Goal: Task Accomplishment & Management: Complete application form

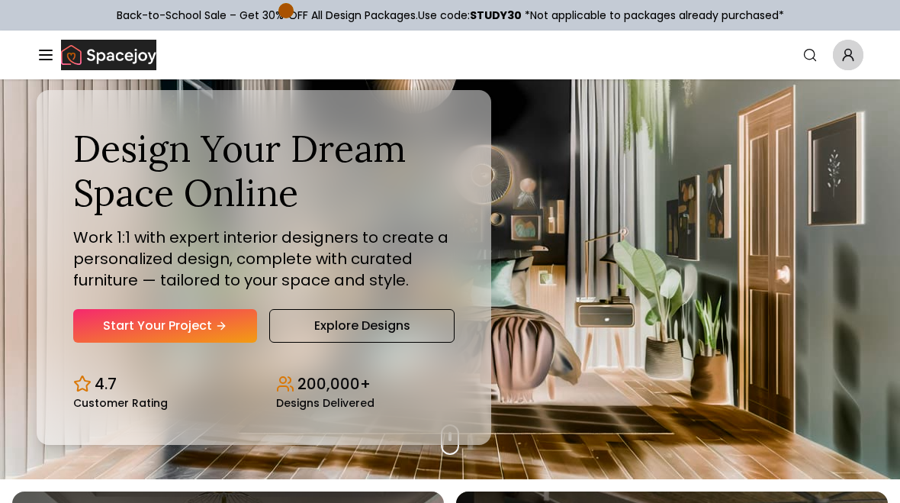
scroll to position [24, 0]
click at [331, 326] on link "Explore Designs" at bounding box center [361, 326] width 185 height 34
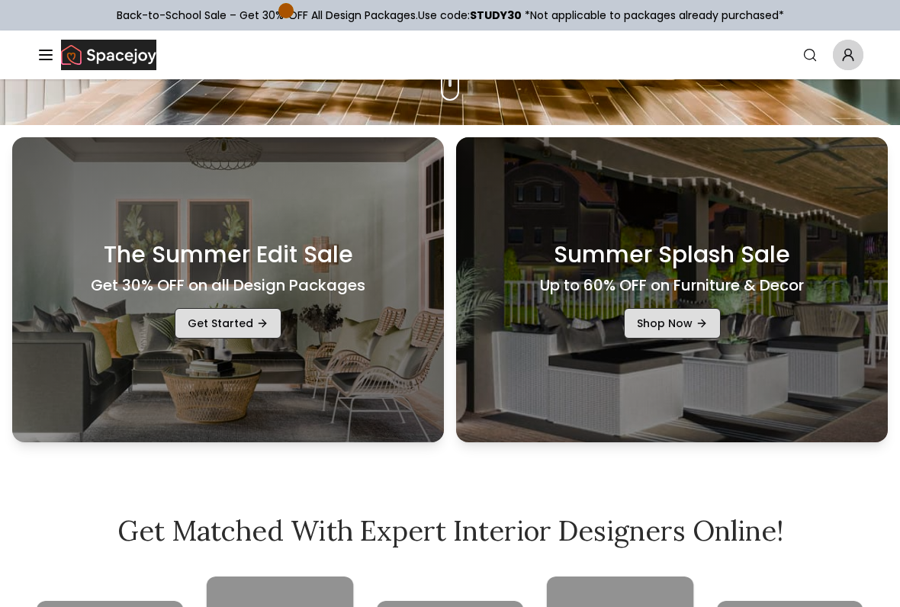
scroll to position [482, 0]
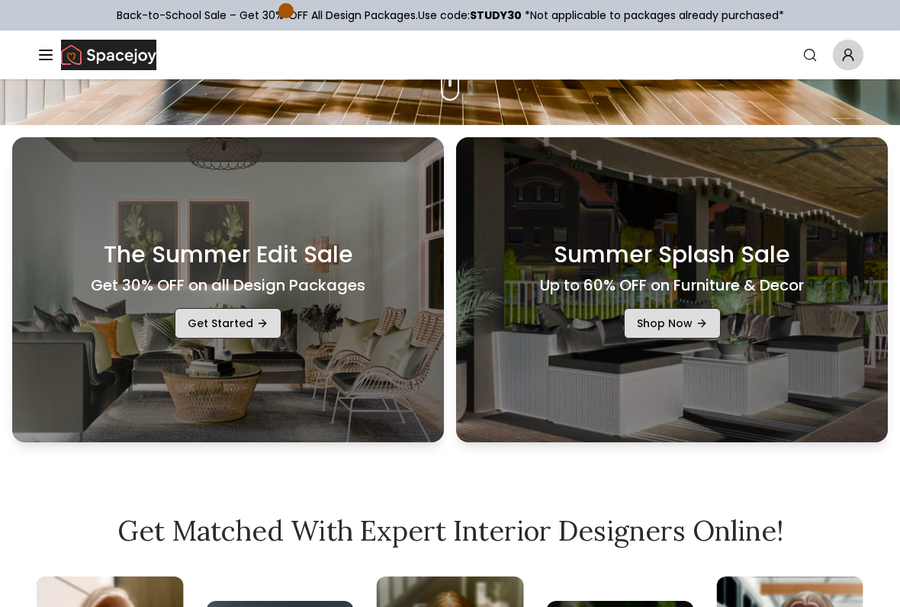
click at [256, 319] on link "Get Started" at bounding box center [228, 323] width 107 height 31
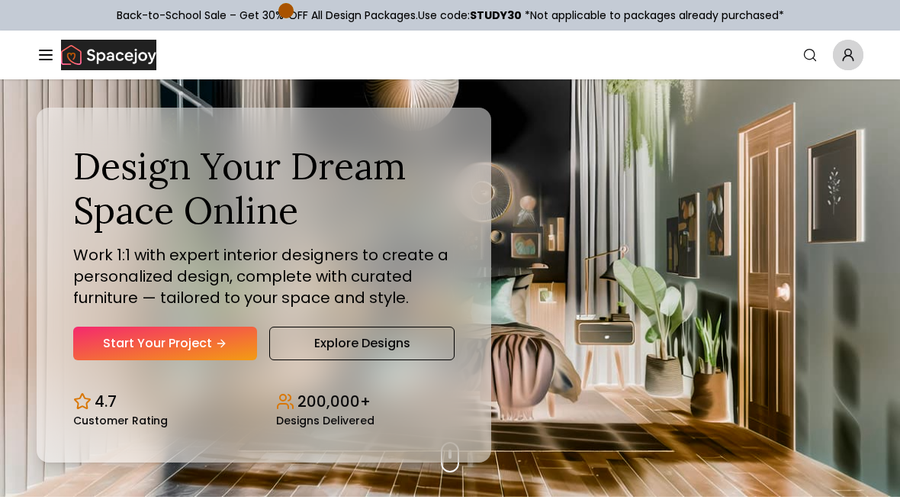
scroll to position [0, 0]
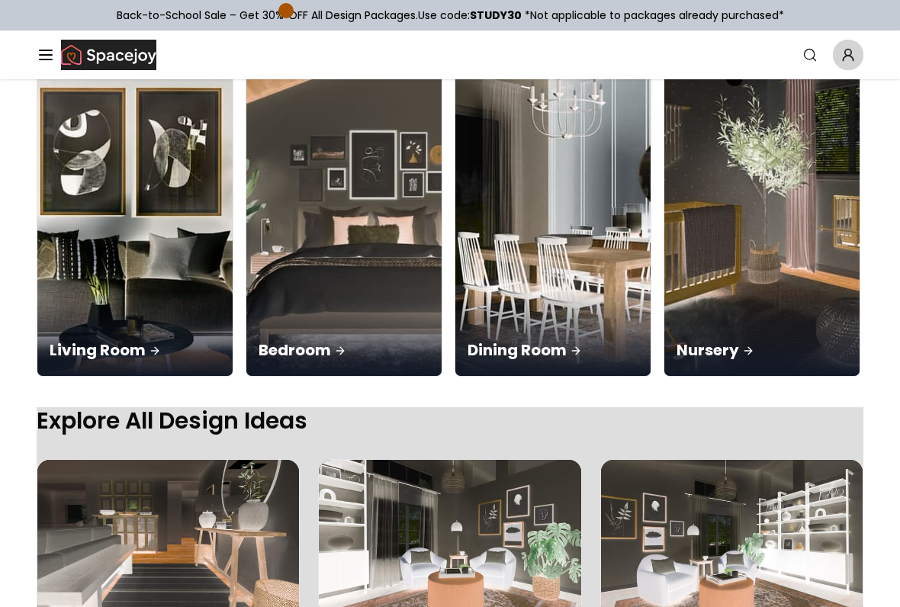
scroll to position [212, 0]
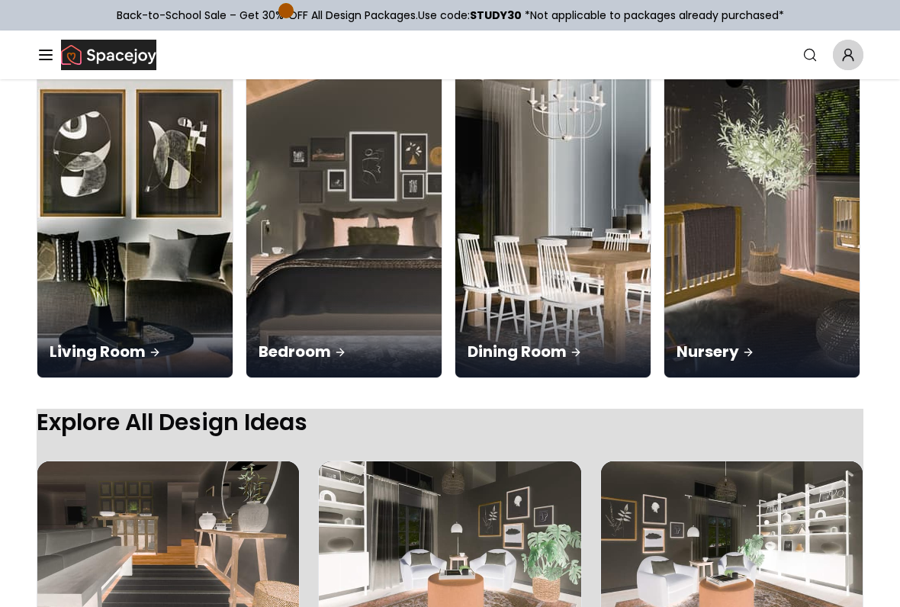
click at [90, 292] on div "Living Room" at bounding box center [134, 334] width 195 height 85
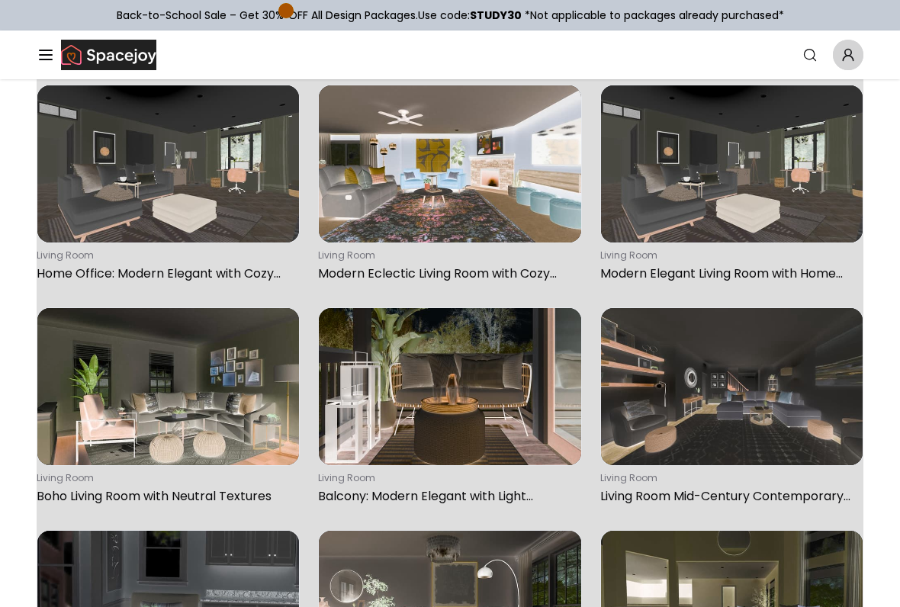
scroll to position [589, 0]
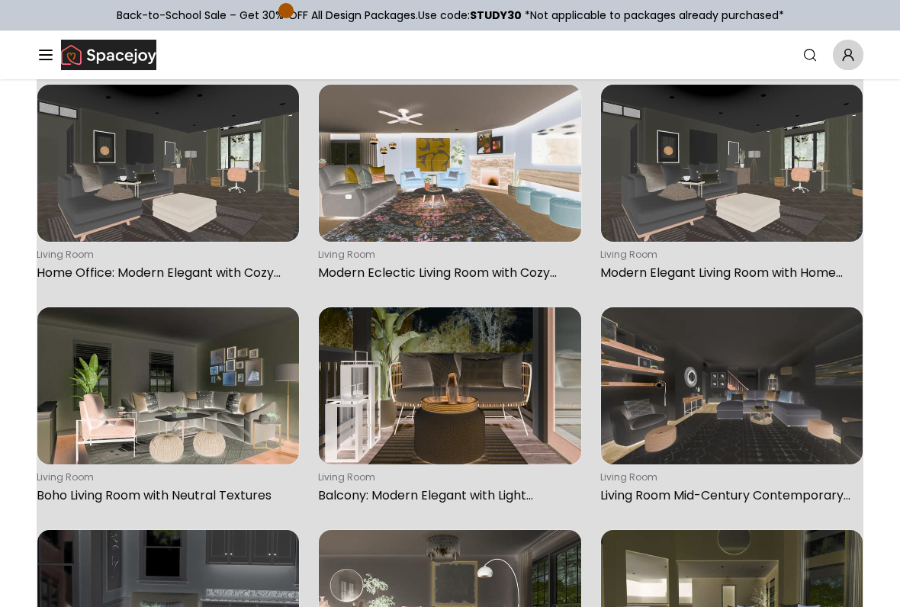
click at [181, 394] on img at bounding box center [168, 385] width 262 height 157
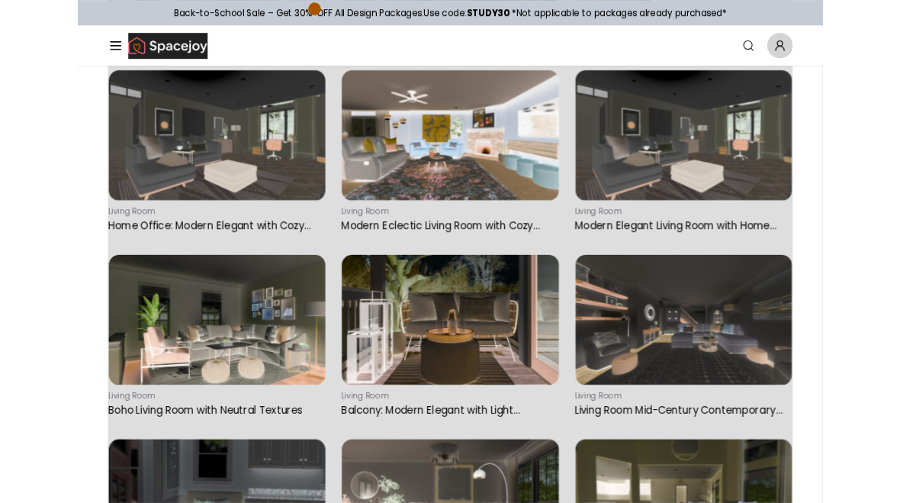
scroll to position [631, 0]
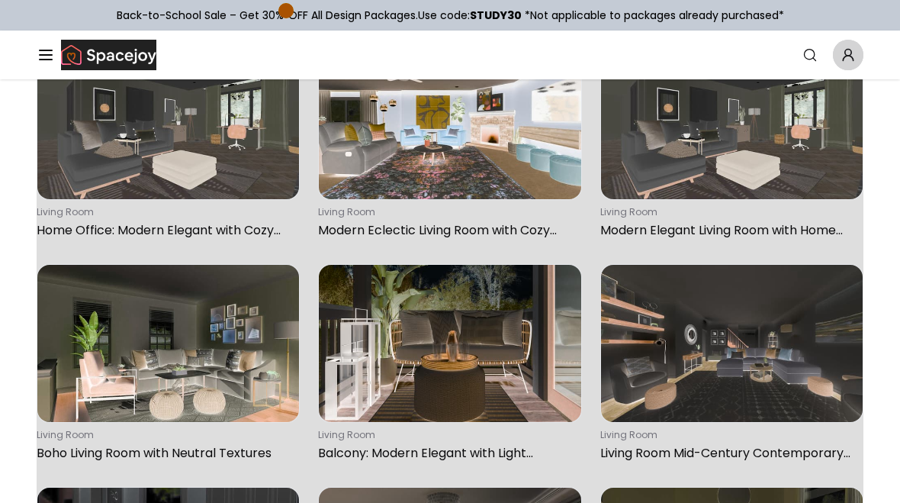
click at [801, 353] on img at bounding box center [732, 343] width 262 height 157
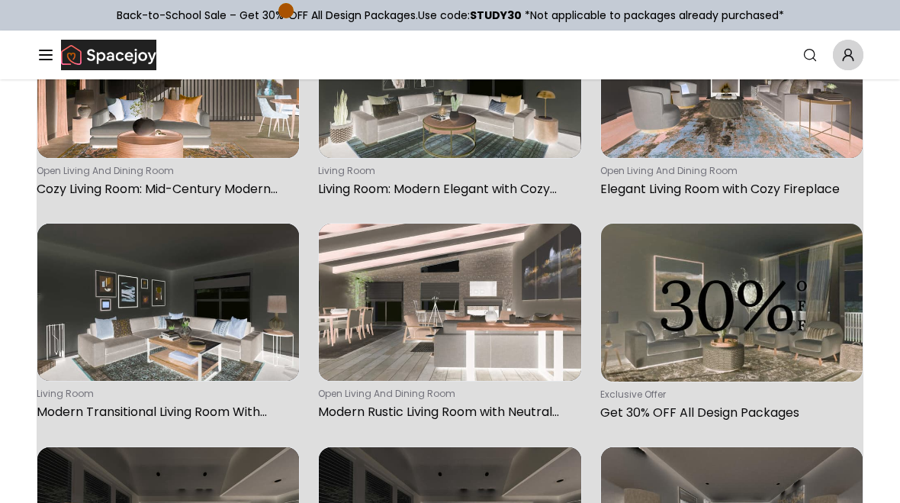
scroll to position [2009, 0]
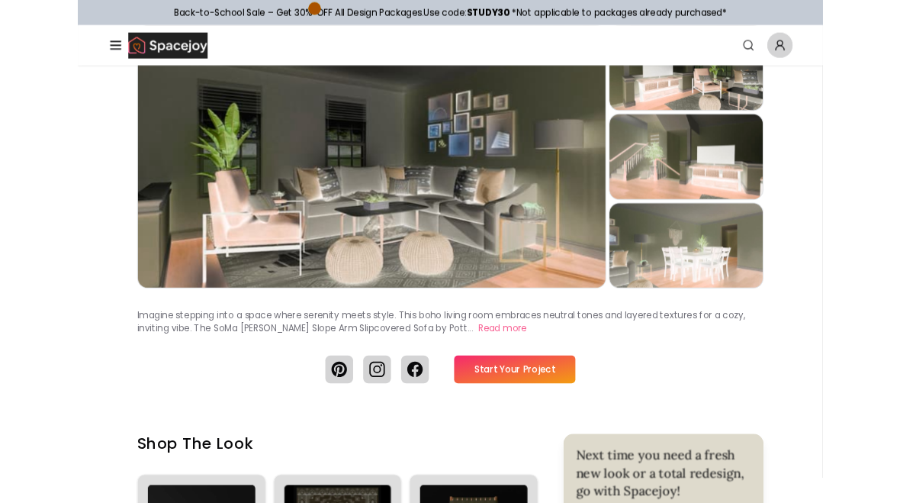
scroll to position [127, 0]
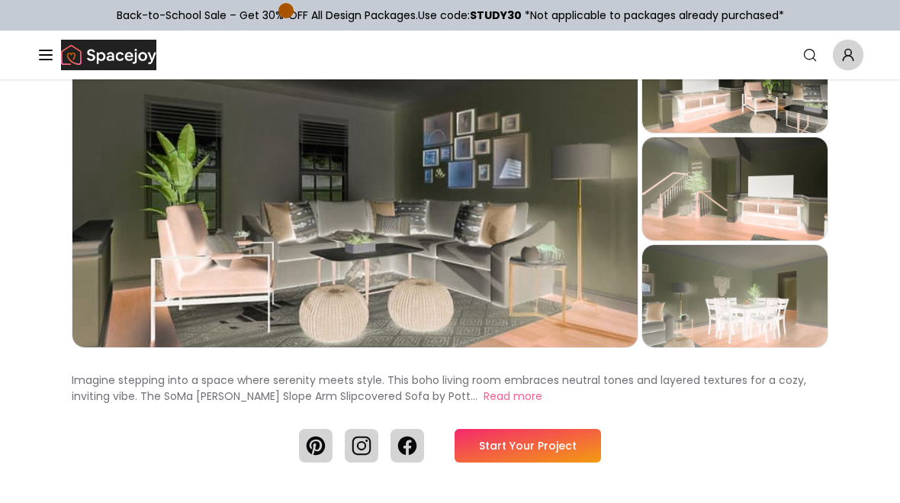
click at [169, 236] on div "Preview" at bounding box center [354, 188] width 565 height 317
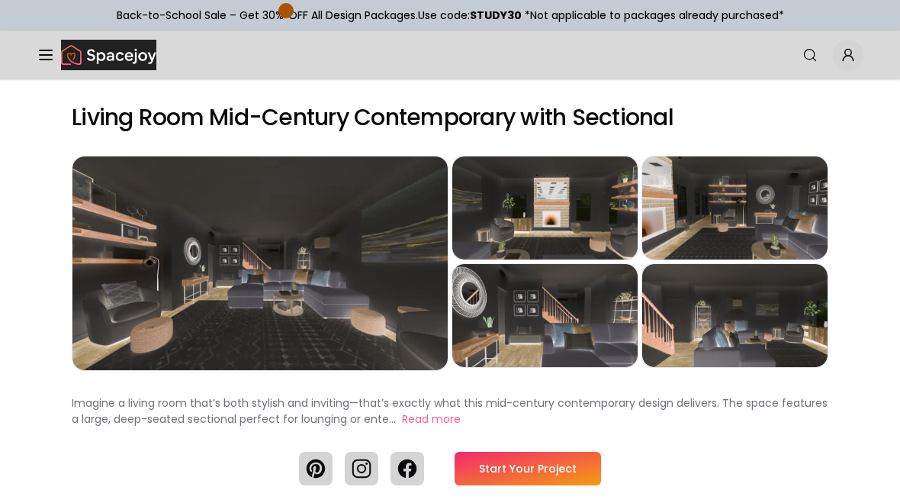
click at [255, 261] on div "Preview" at bounding box center [259, 263] width 375 height 214
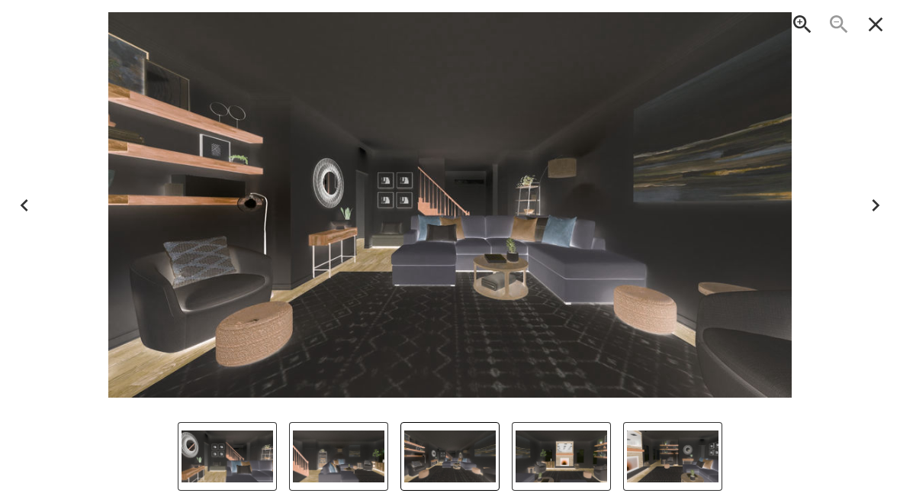
click at [711, 450] on img "3 of 5" at bounding box center [673, 456] width 92 height 52
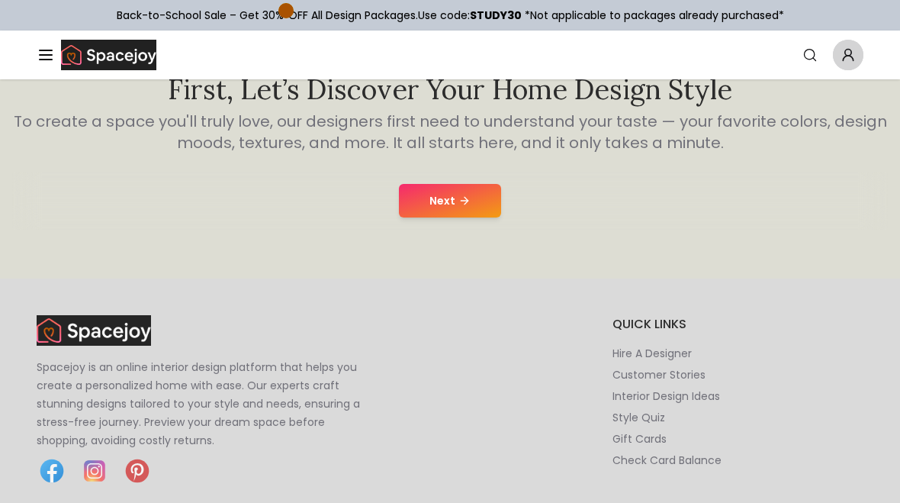
scroll to position [254, 0]
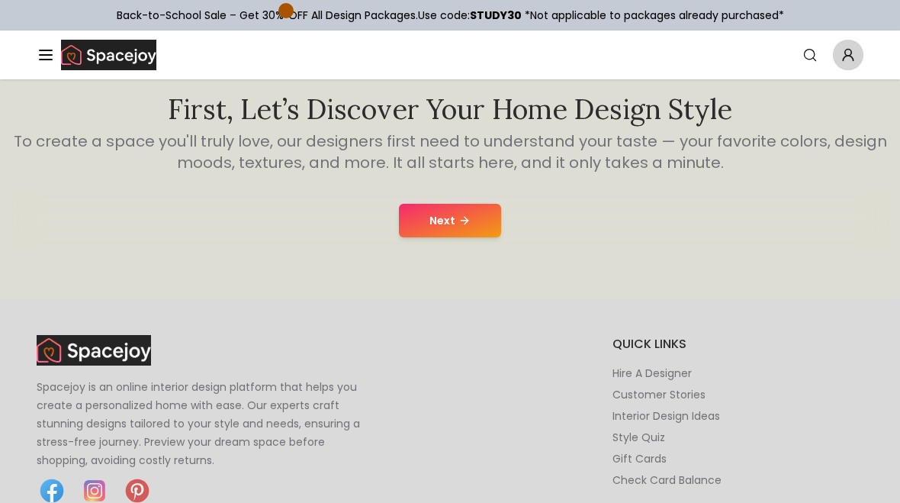
click at [435, 218] on button "Next" at bounding box center [450, 221] width 102 height 34
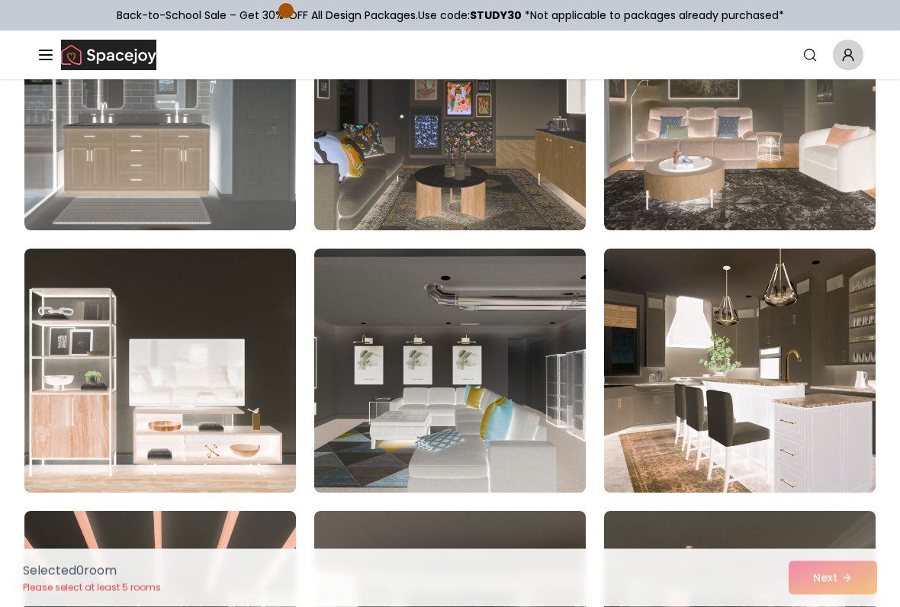
scroll to position [2058, 0]
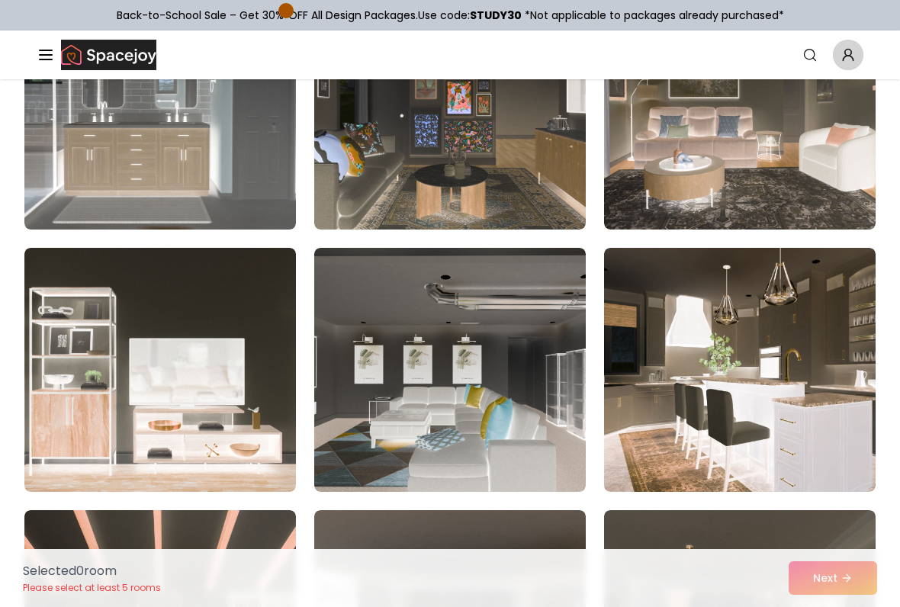
click at [130, 162] on img at bounding box center [159, 108] width 271 height 244
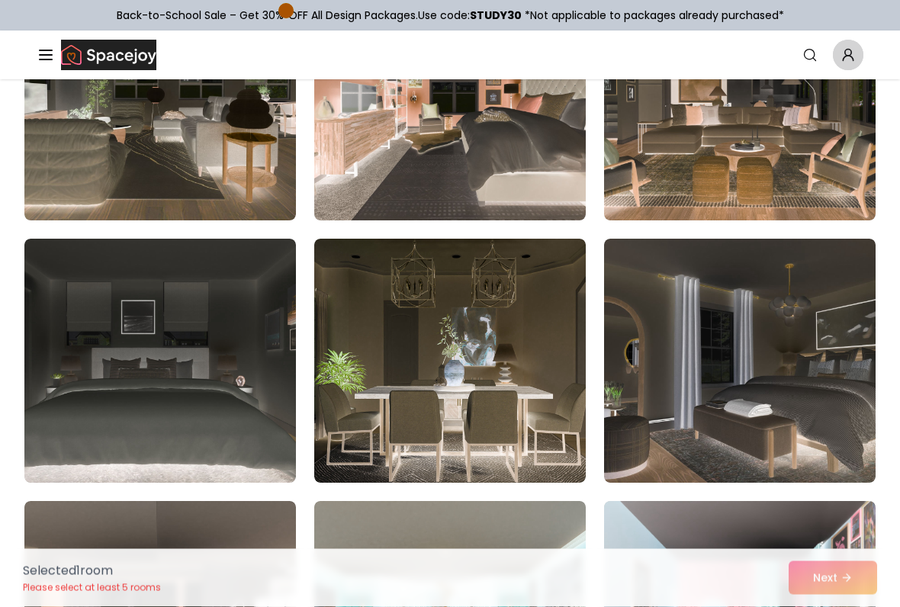
scroll to position [4430, 0]
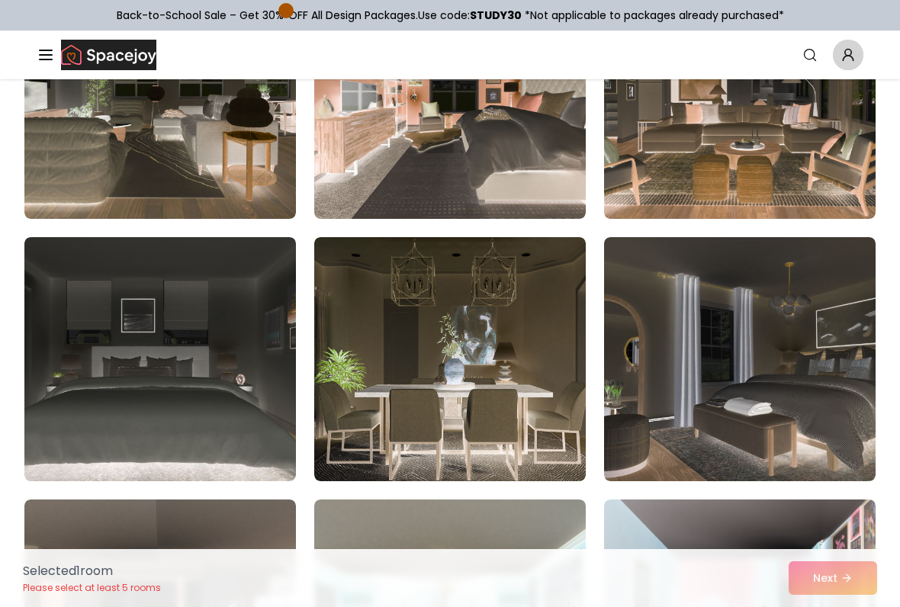
click at [789, 394] on img at bounding box center [739, 359] width 271 height 244
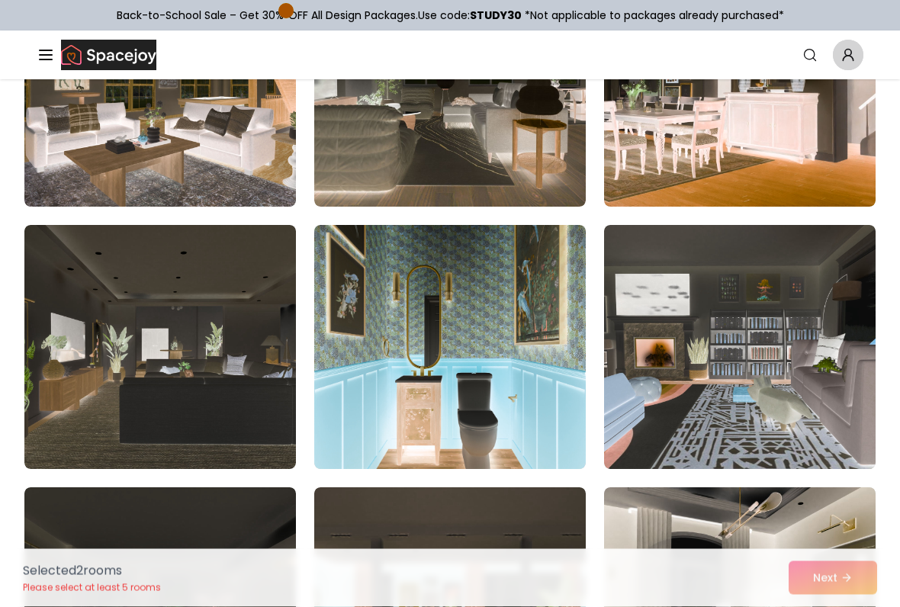
scroll to position [5754, 0]
click at [156, 397] on img at bounding box center [159, 347] width 271 height 244
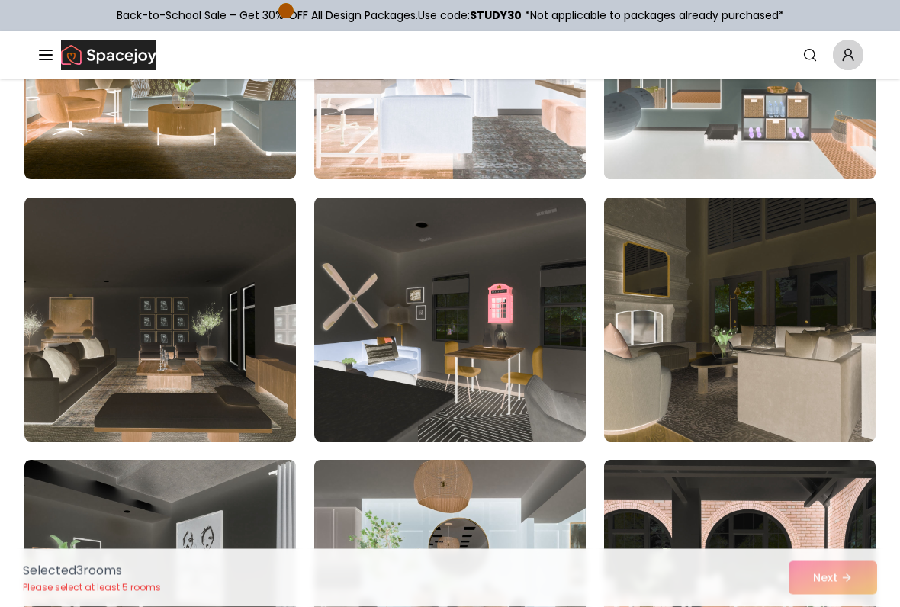
scroll to position [7617, 0]
click at [138, 358] on img at bounding box center [159, 320] width 271 height 244
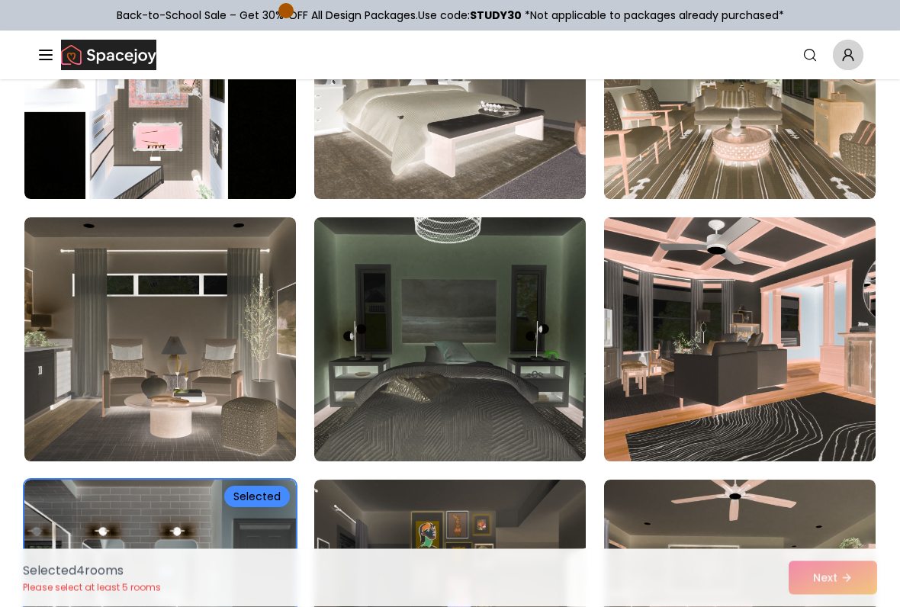
scroll to position [1564, 0]
click at [524, 343] on img at bounding box center [449, 339] width 271 height 244
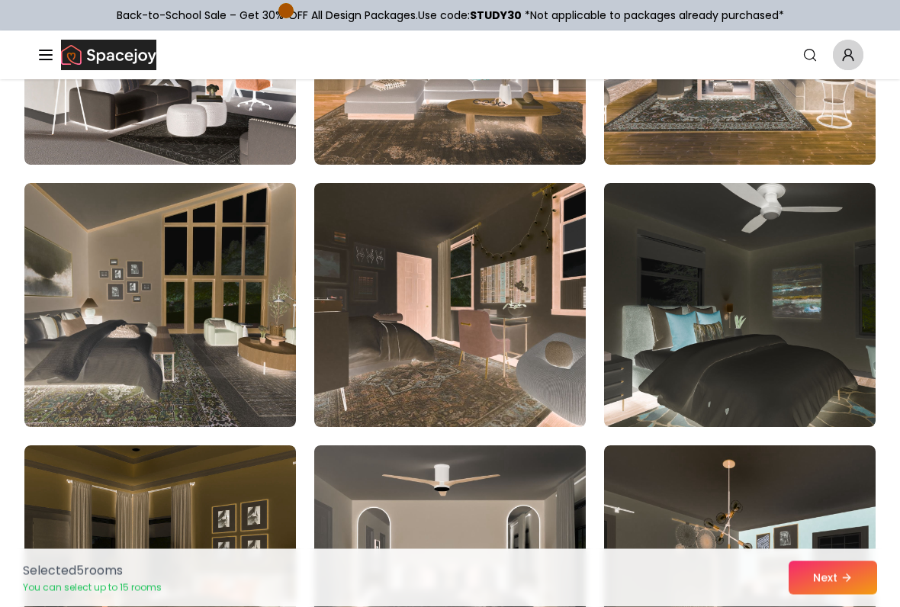
scroll to position [6583, 0]
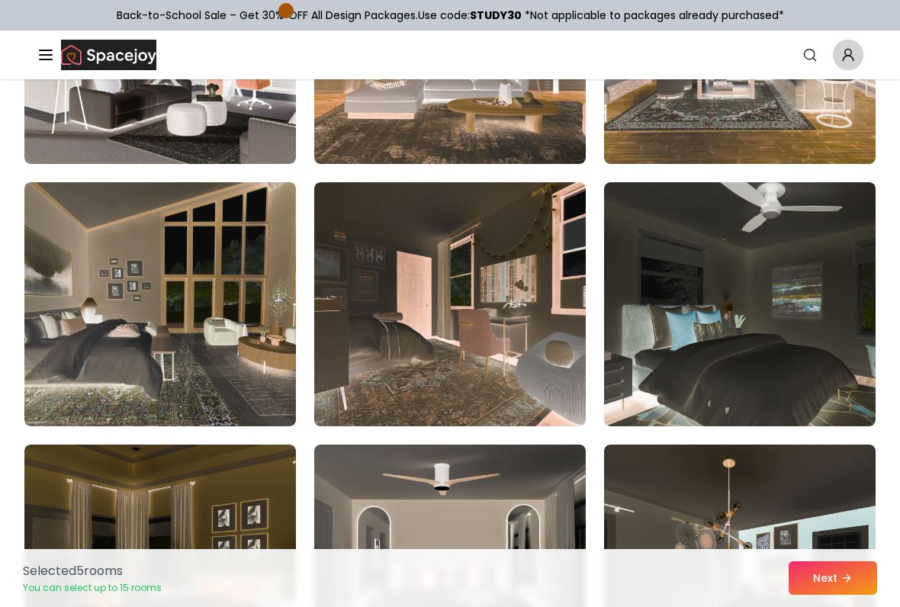
click at [167, 332] on img at bounding box center [159, 304] width 271 height 244
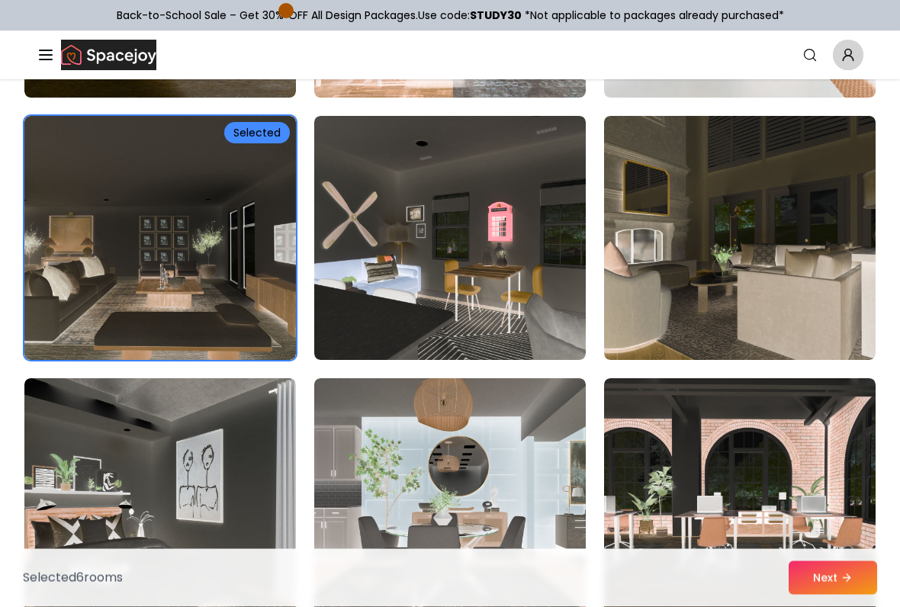
scroll to position [7700, 0]
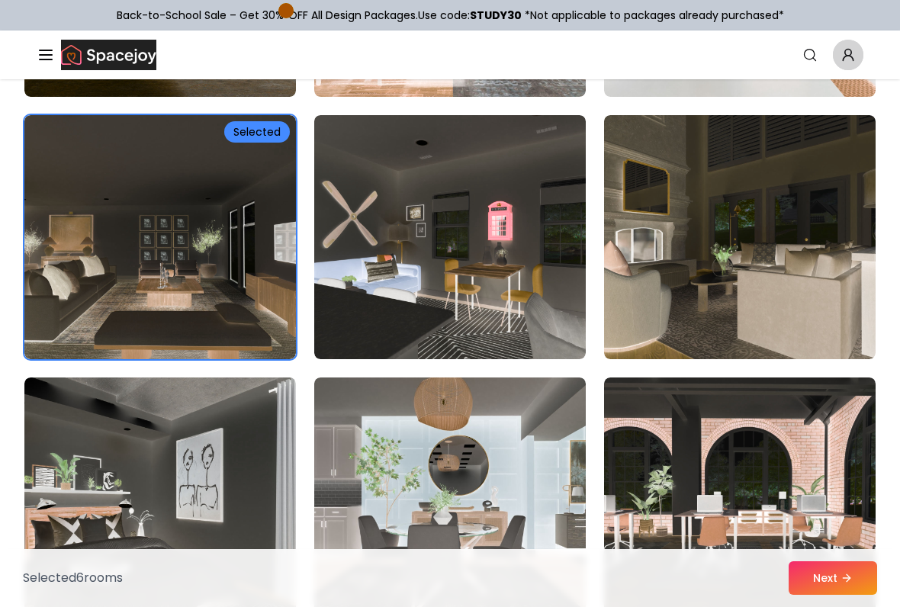
click at [815, 331] on img at bounding box center [739, 237] width 271 height 244
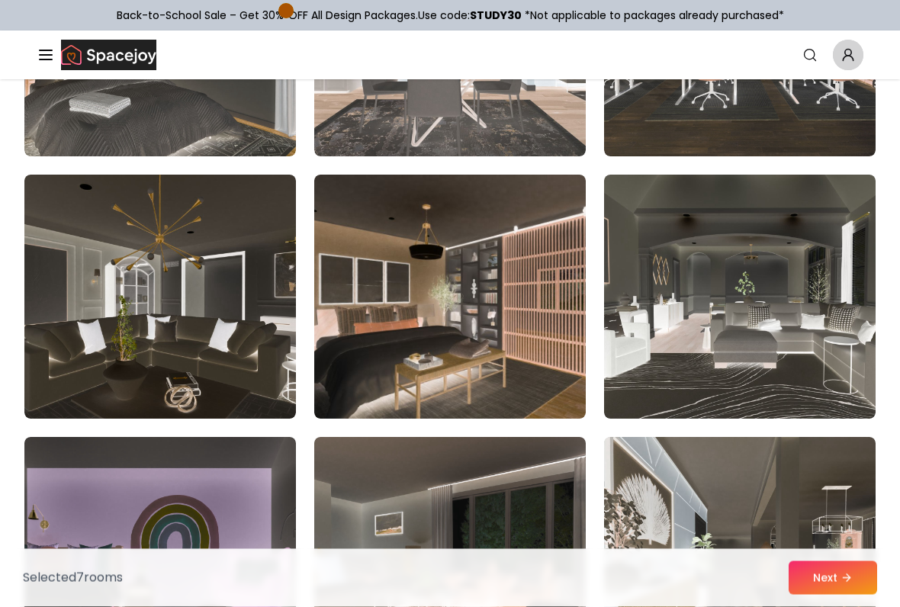
scroll to position [8166, 0]
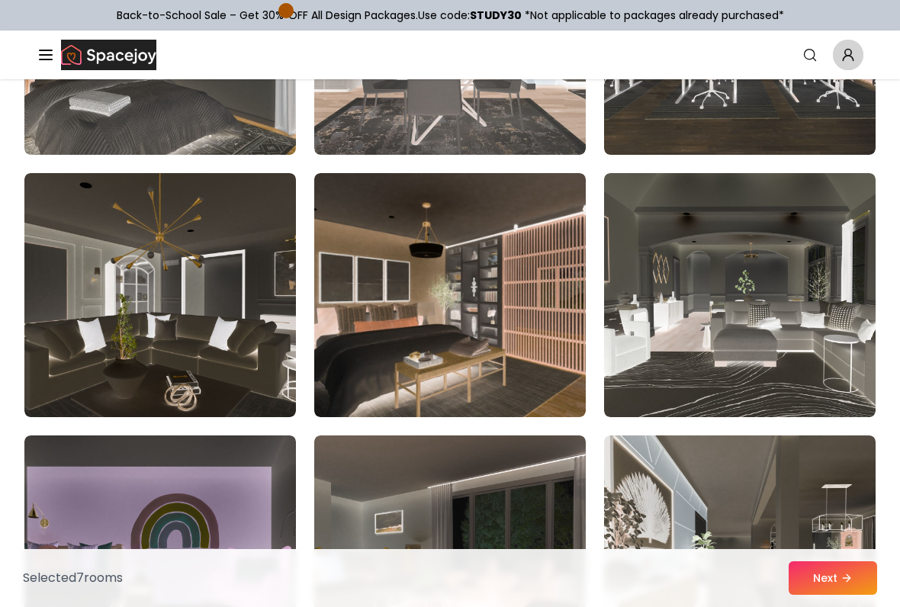
click at [159, 365] on img at bounding box center [159, 295] width 271 height 244
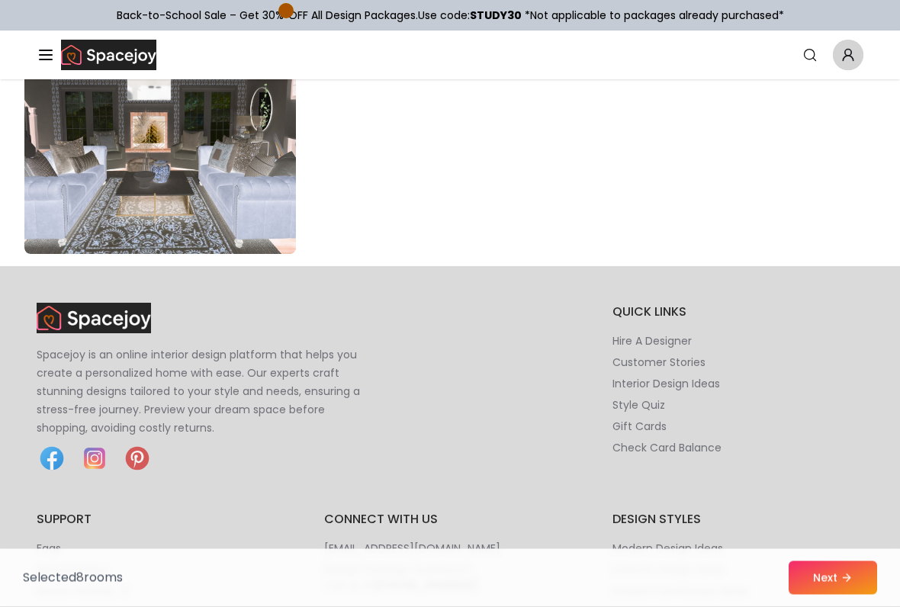
scroll to position [8855, 0]
click at [852, 502] on button "Next" at bounding box center [833, 578] width 88 height 34
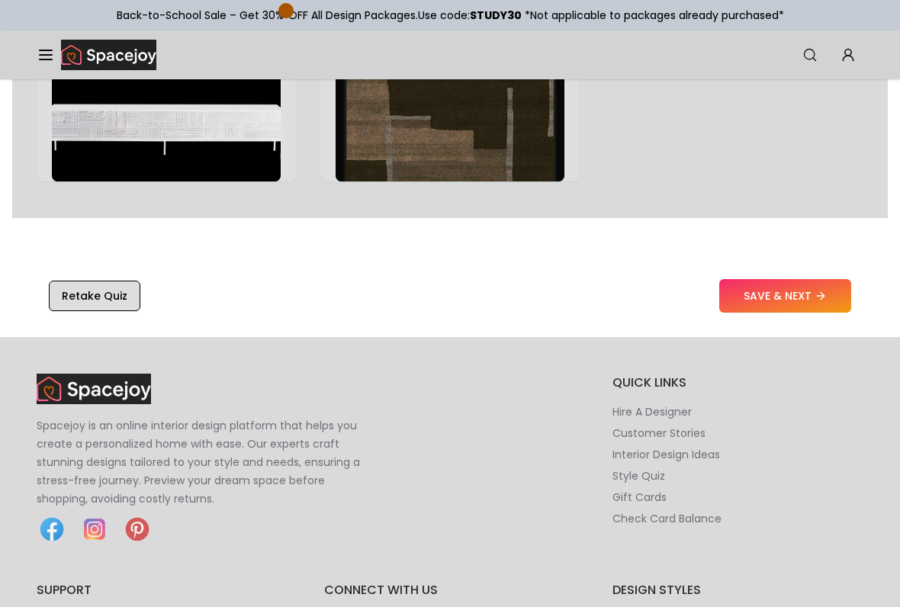
scroll to position [2552, 0]
click at [814, 296] on button "SAVE & NEXT" at bounding box center [785, 296] width 132 height 34
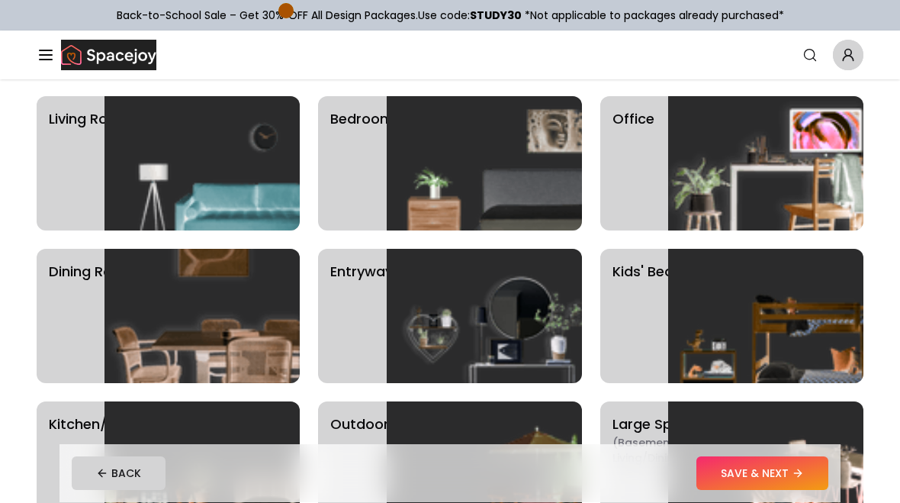
scroll to position [114, 0]
click at [117, 196] on img at bounding box center [201, 163] width 195 height 134
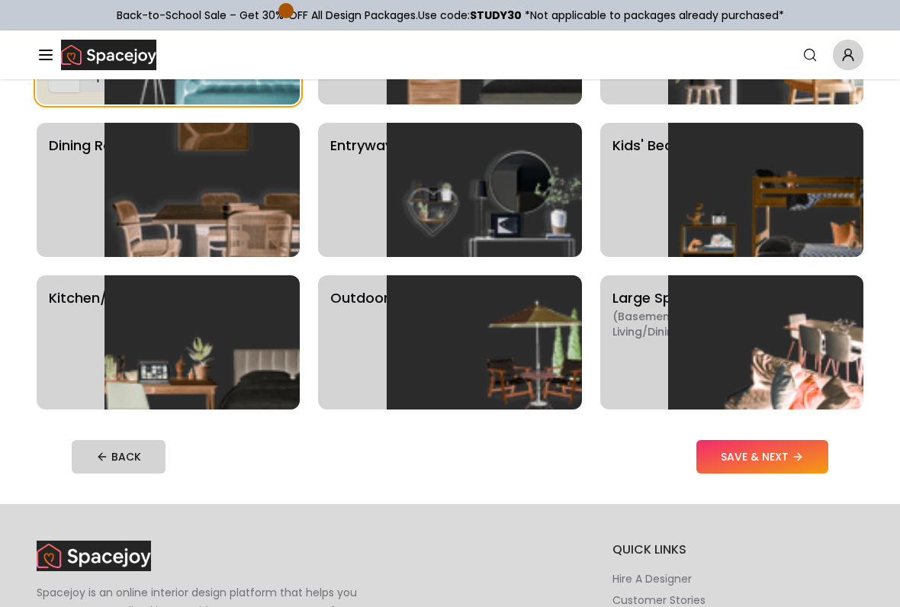
scroll to position [242, 0]
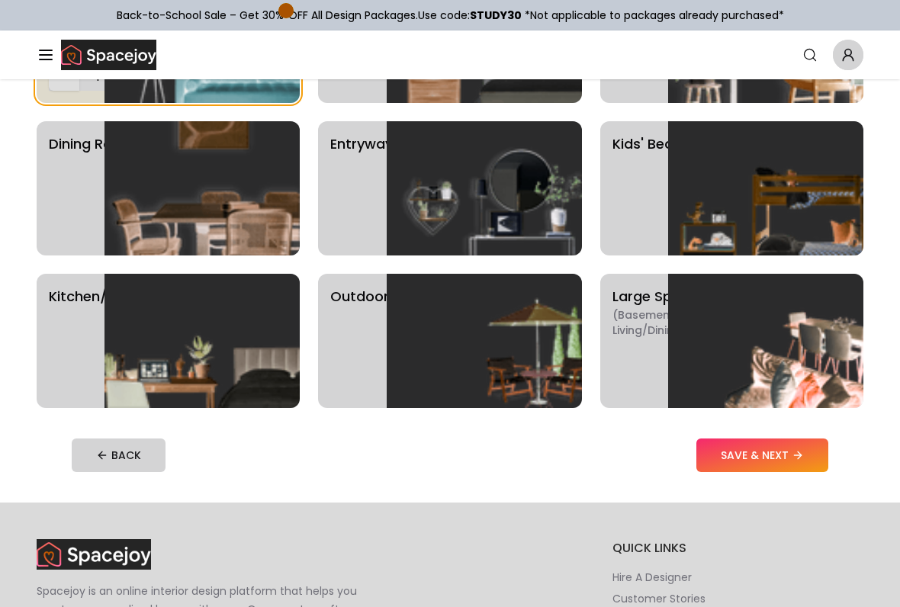
click at [520, 207] on img at bounding box center [484, 188] width 195 height 134
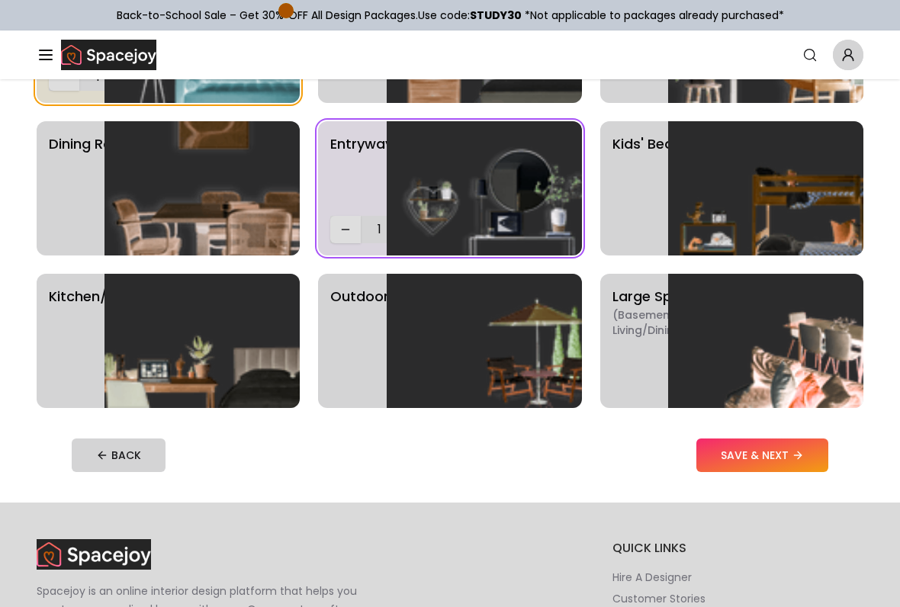
click at [780, 460] on button "SAVE & NEXT" at bounding box center [762, 455] width 132 height 34
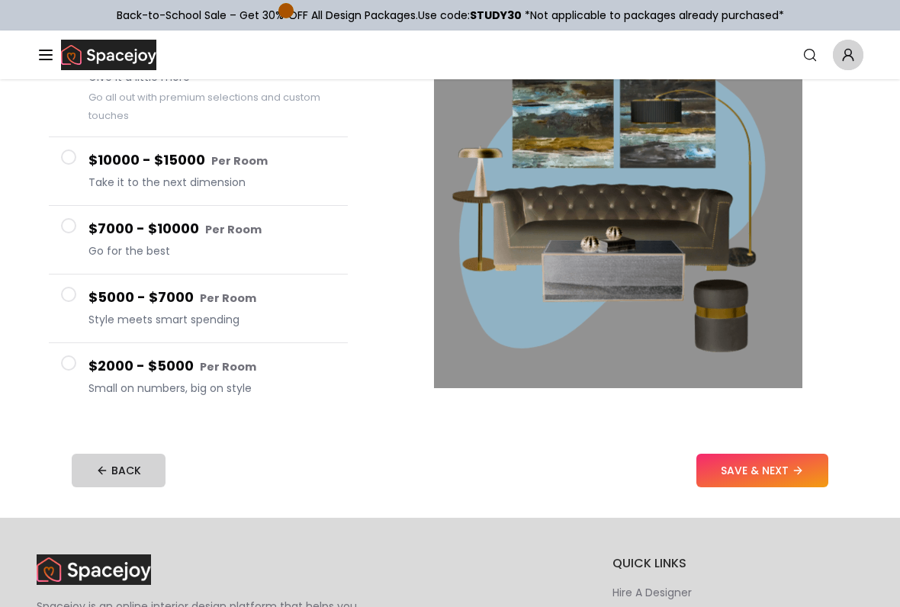
scroll to position [191, 0]
click at [147, 301] on h4 "$5000 - $7000 Per Room" at bounding box center [211, 298] width 247 height 22
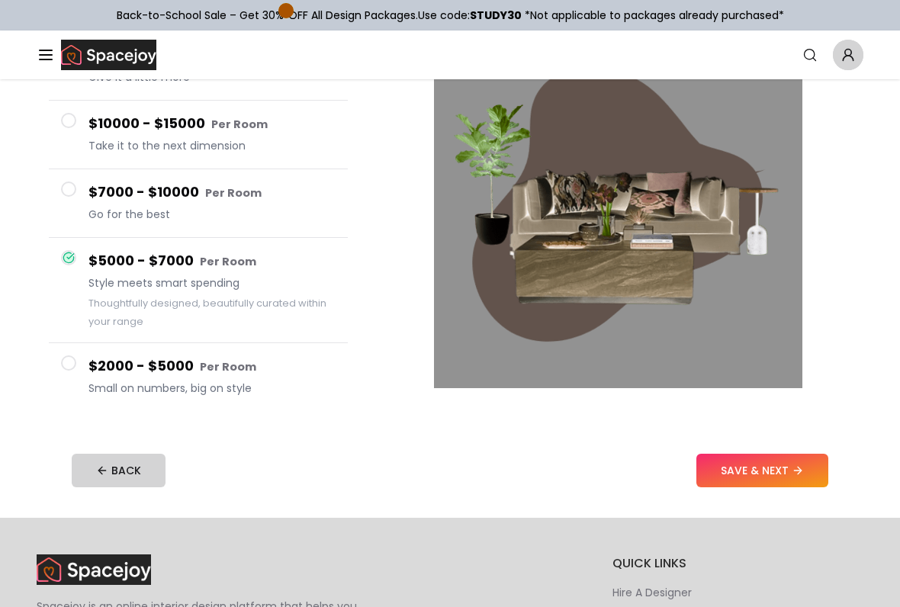
click at [783, 460] on button "SAVE & NEXT" at bounding box center [762, 471] width 132 height 34
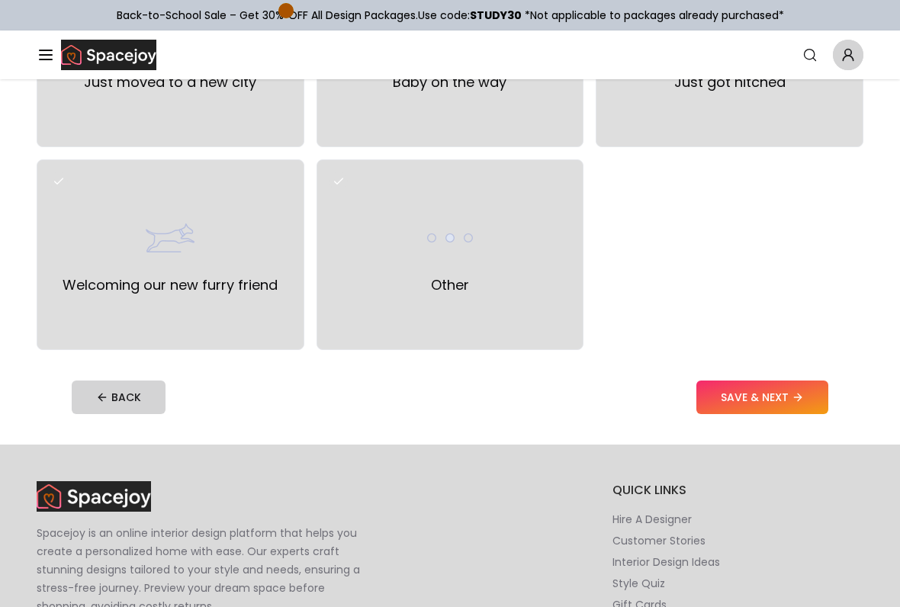
scroll to position [660, 0]
click at [165, 297] on div "Welcoming our new furry friend" at bounding box center [171, 254] width 268 height 191
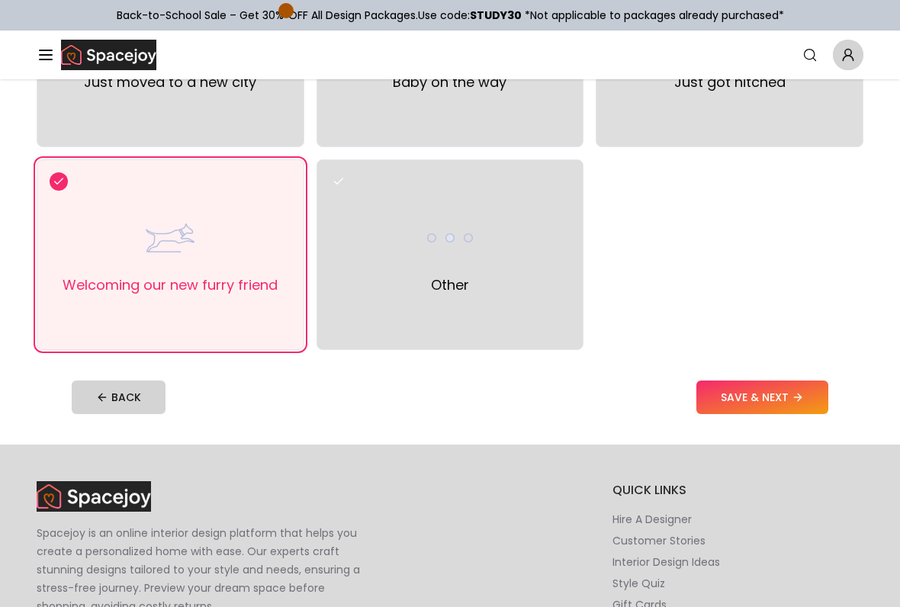
click at [490, 271] on div "Other" at bounding box center [450, 254] width 268 height 191
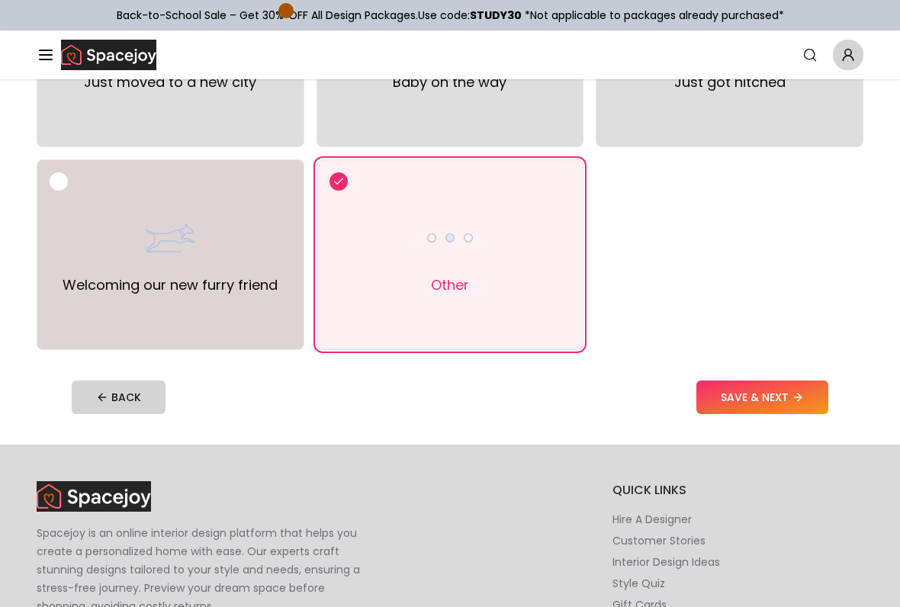
click at [785, 397] on button "SAVE & NEXT" at bounding box center [762, 398] width 132 height 34
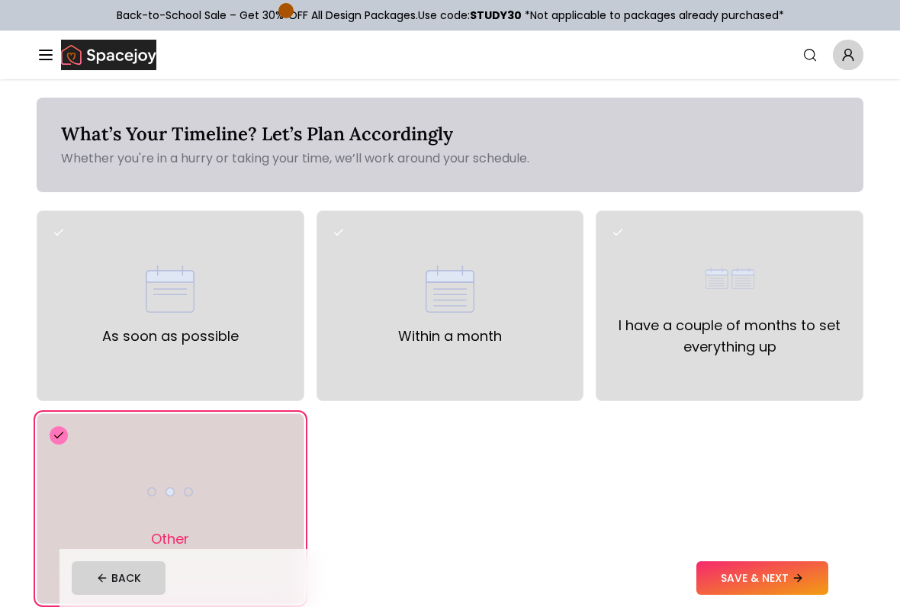
click at [792, 297] on div "I have a couple of months to set everything up" at bounding box center [730, 306] width 242 height 104
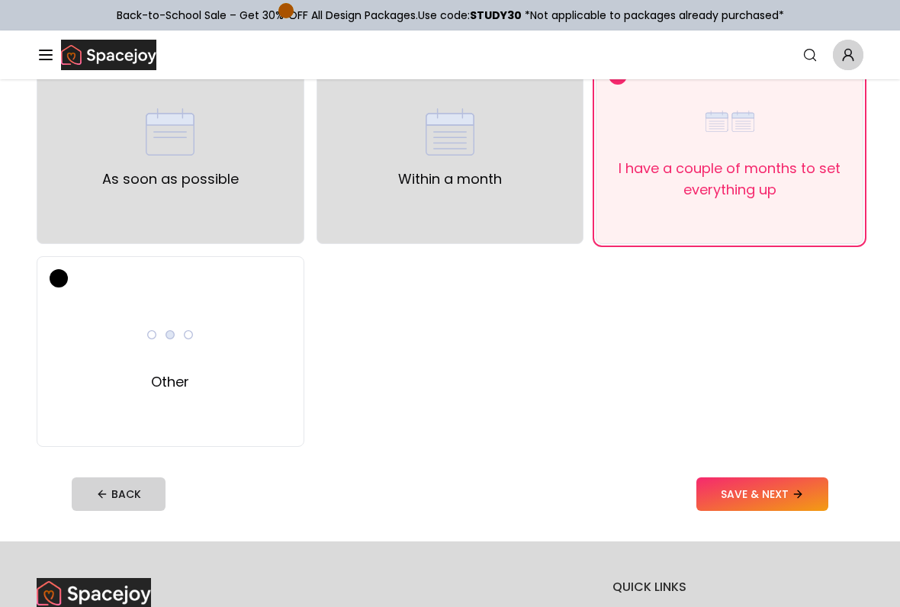
click at [751, 477] on button "SAVE & NEXT" at bounding box center [762, 494] width 132 height 34
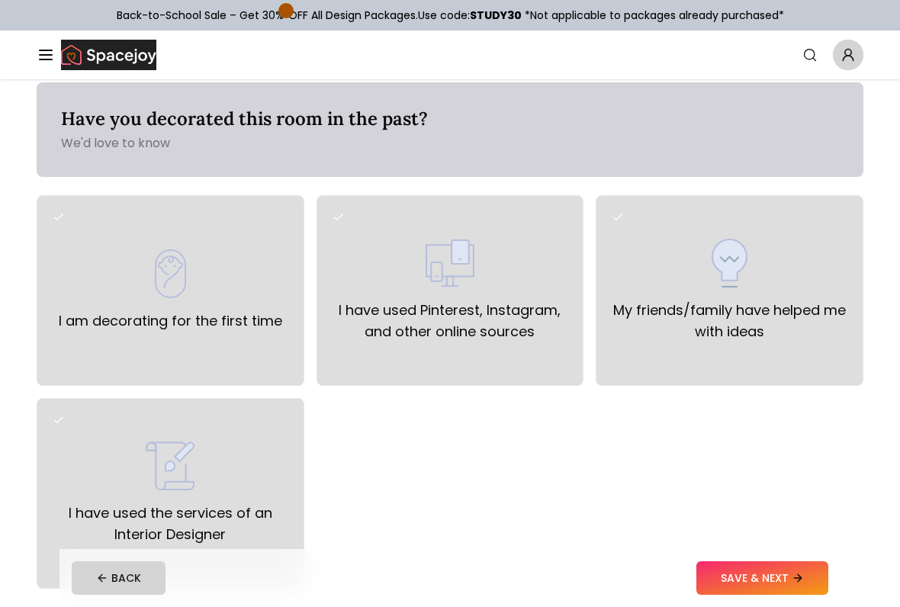
scroll to position [40, 0]
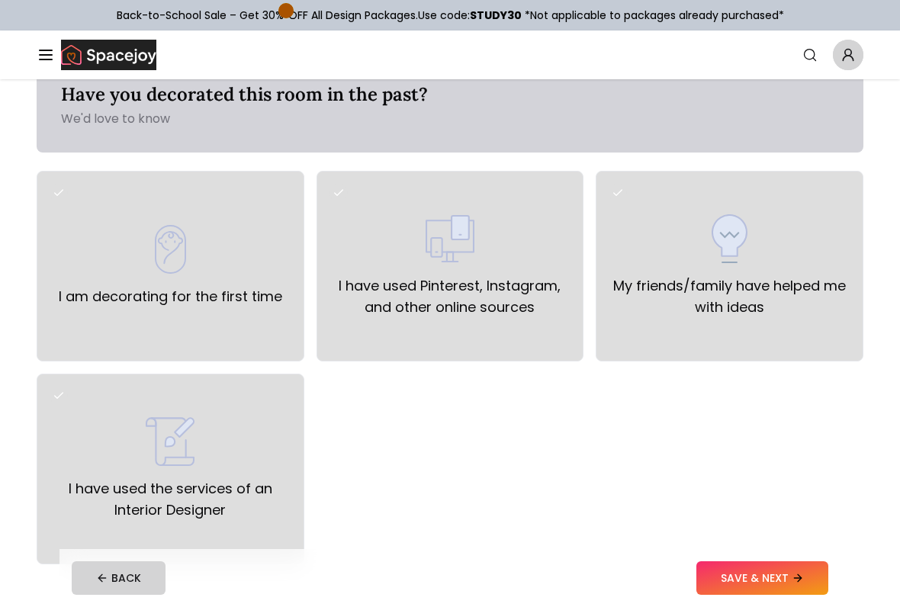
click at [326, 326] on div "I have used Pinterest, Instagram, and other online sources" at bounding box center [450, 266] width 268 height 191
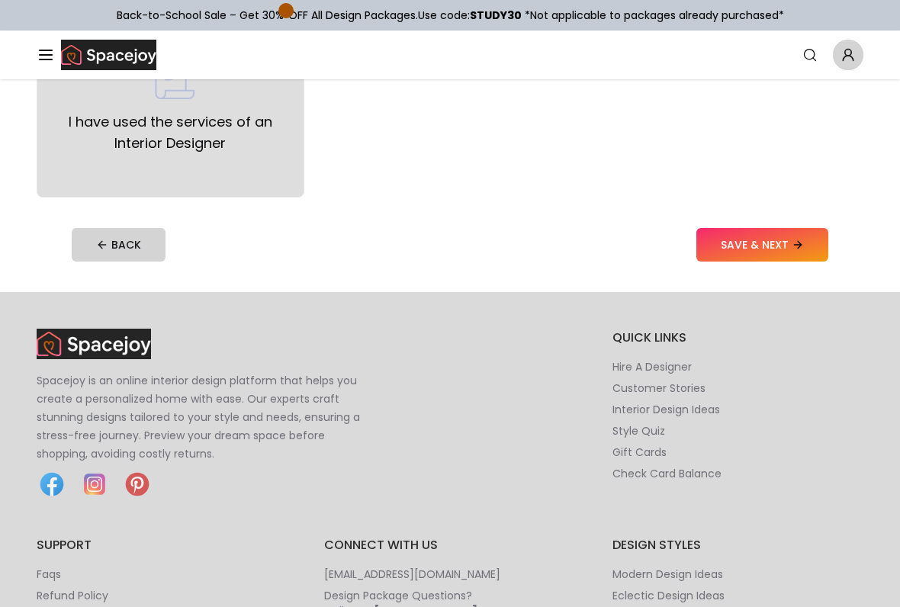
scroll to position [0, 0]
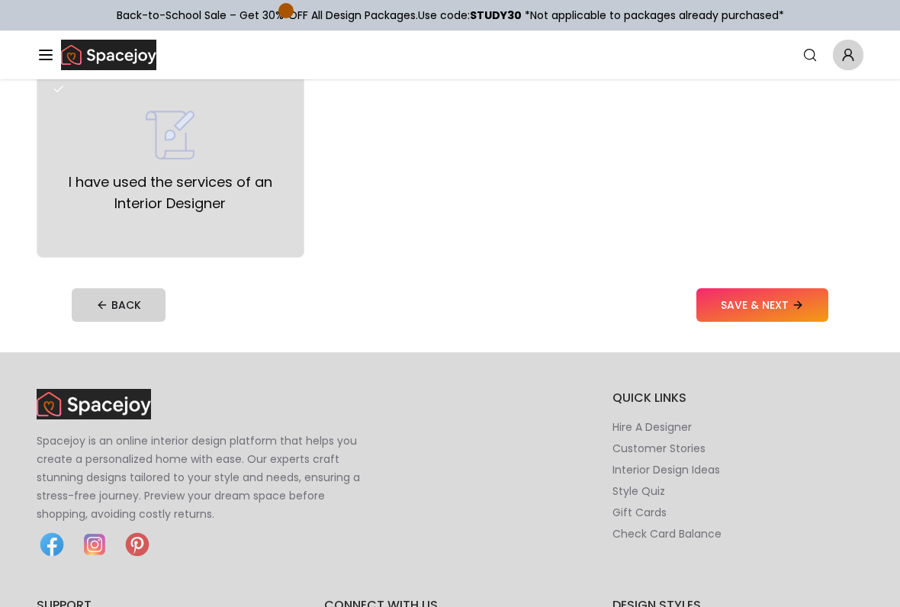
click at [785, 288] on button "SAVE & NEXT" at bounding box center [762, 305] width 132 height 34
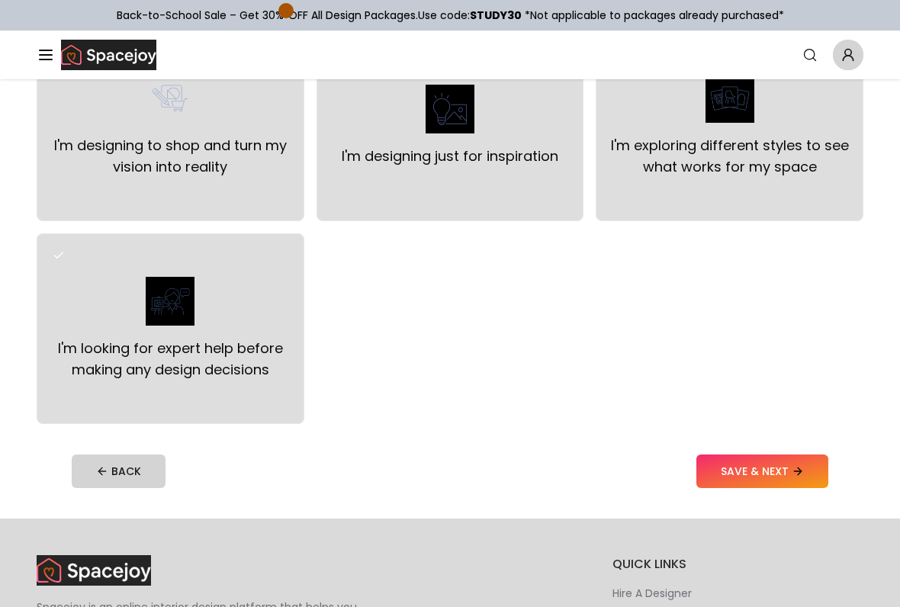
scroll to position [181, 0]
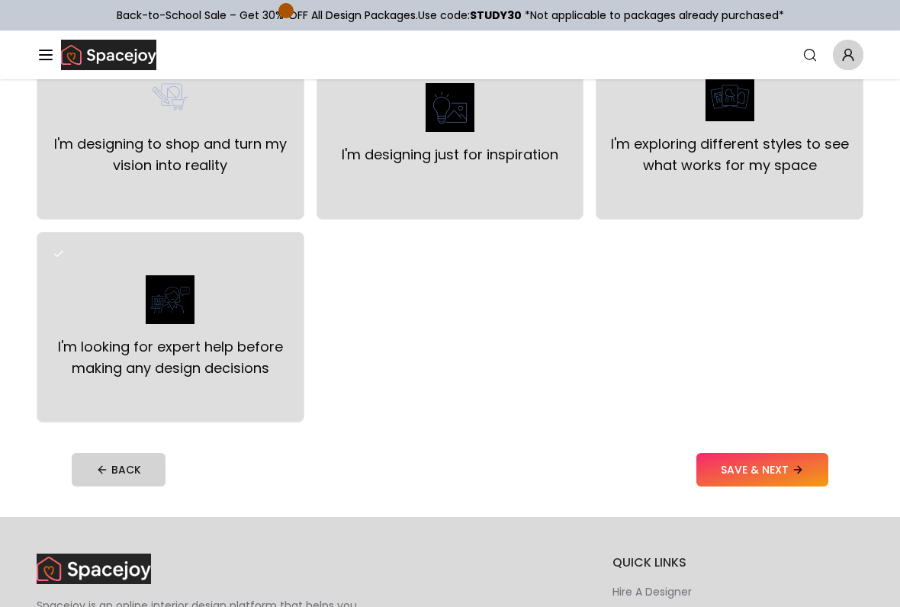
click at [807, 163] on label "I'm exploring different styles to see what works for my space" at bounding box center [730, 154] width 242 height 43
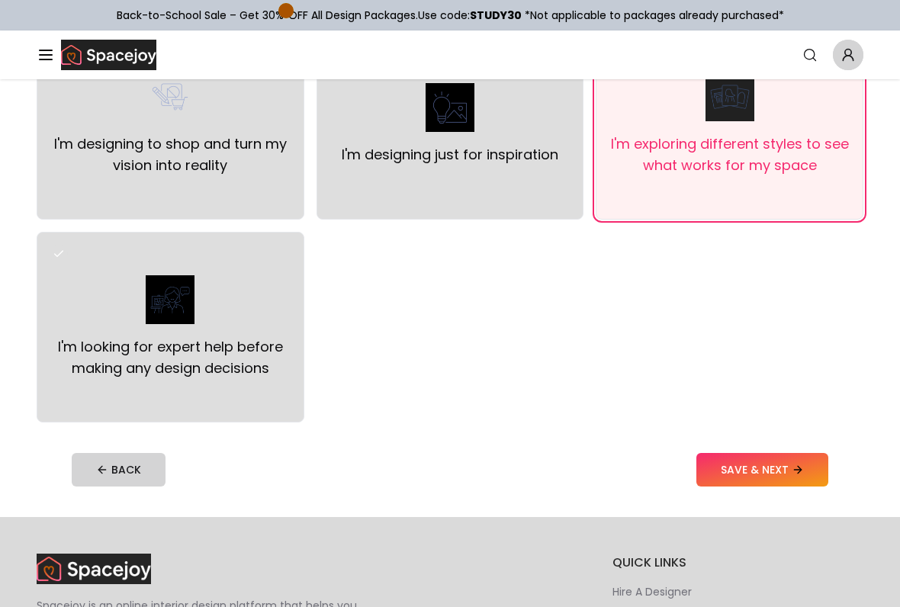
scroll to position [184, 0]
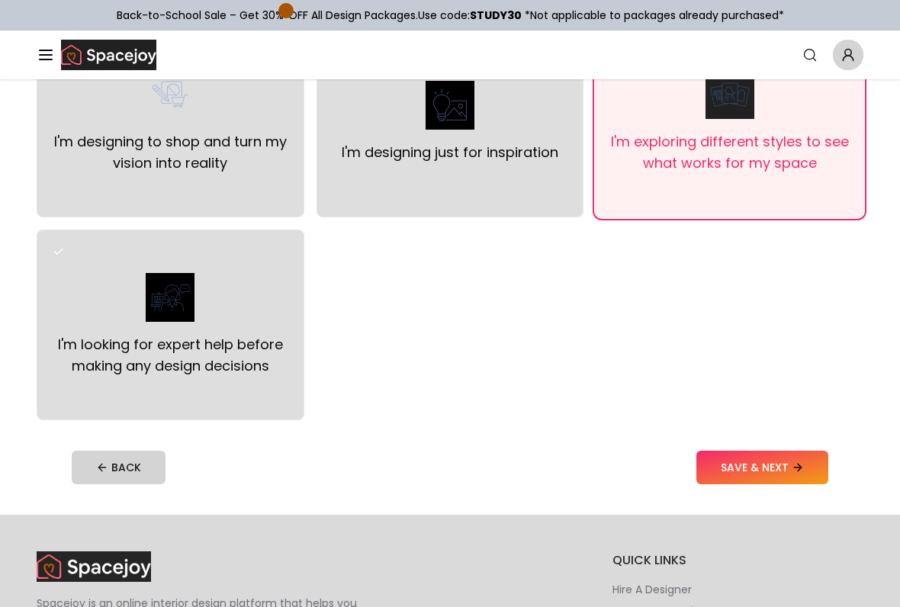
click at [764, 480] on button "SAVE & NEXT" at bounding box center [762, 468] width 132 height 34
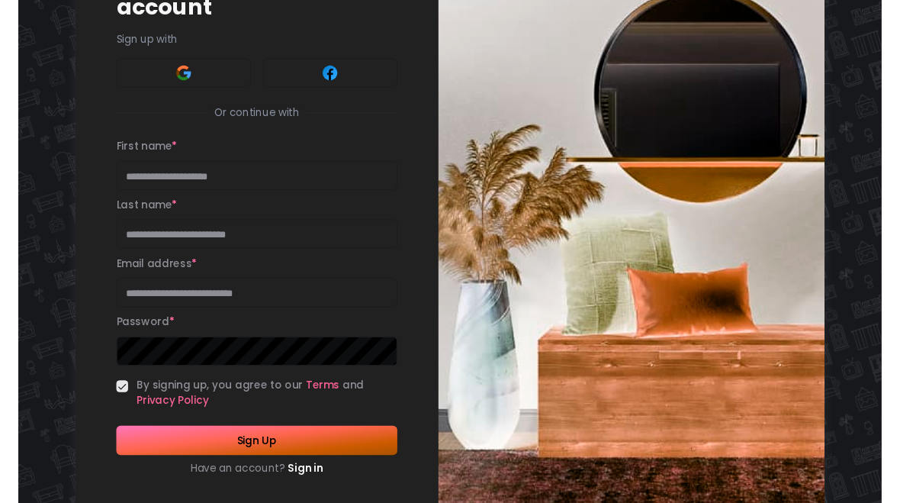
scroll to position [169, 0]
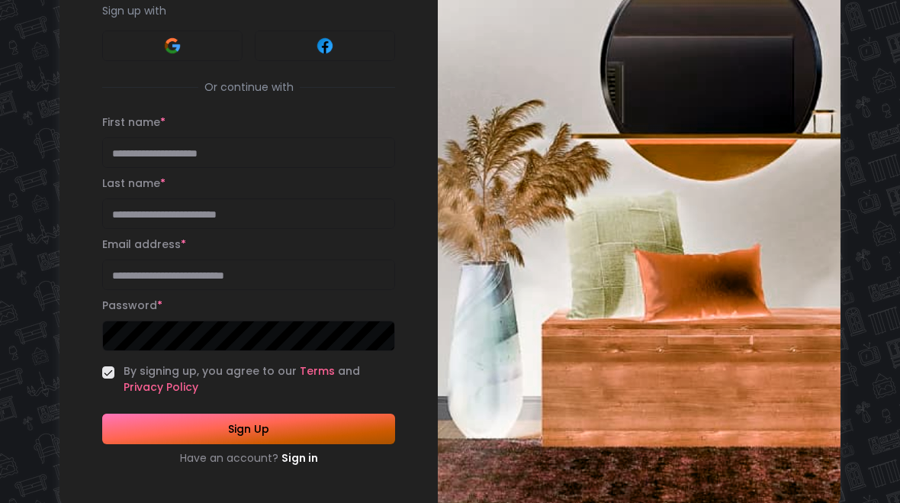
click at [159, 137] on input "First name *" at bounding box center [248, 152] width 293 height 31
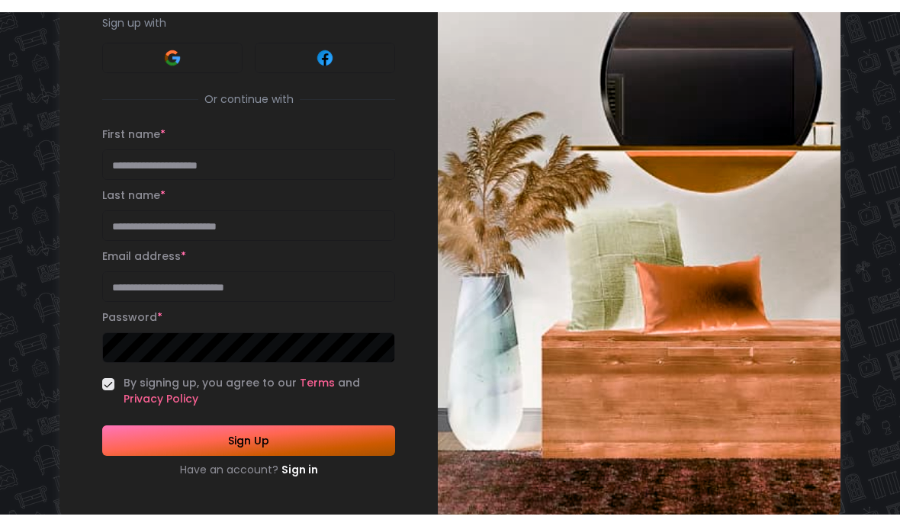
scroll to position [146, 0]
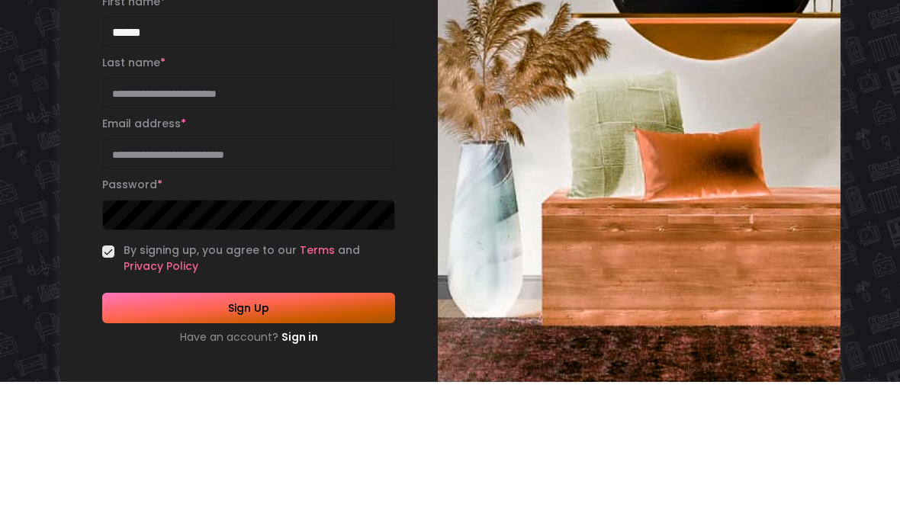
type input "******"
click at [118, 222] on input "Last name *" at bounding box center [248, 237] width 293 height 31
type input "****"
click at [121, 283] on input "Email address *" at bounding box center [248, 298] width 293 height 31
type input "**********"
